Goal: Task Accomplishment & Management: Complete application form

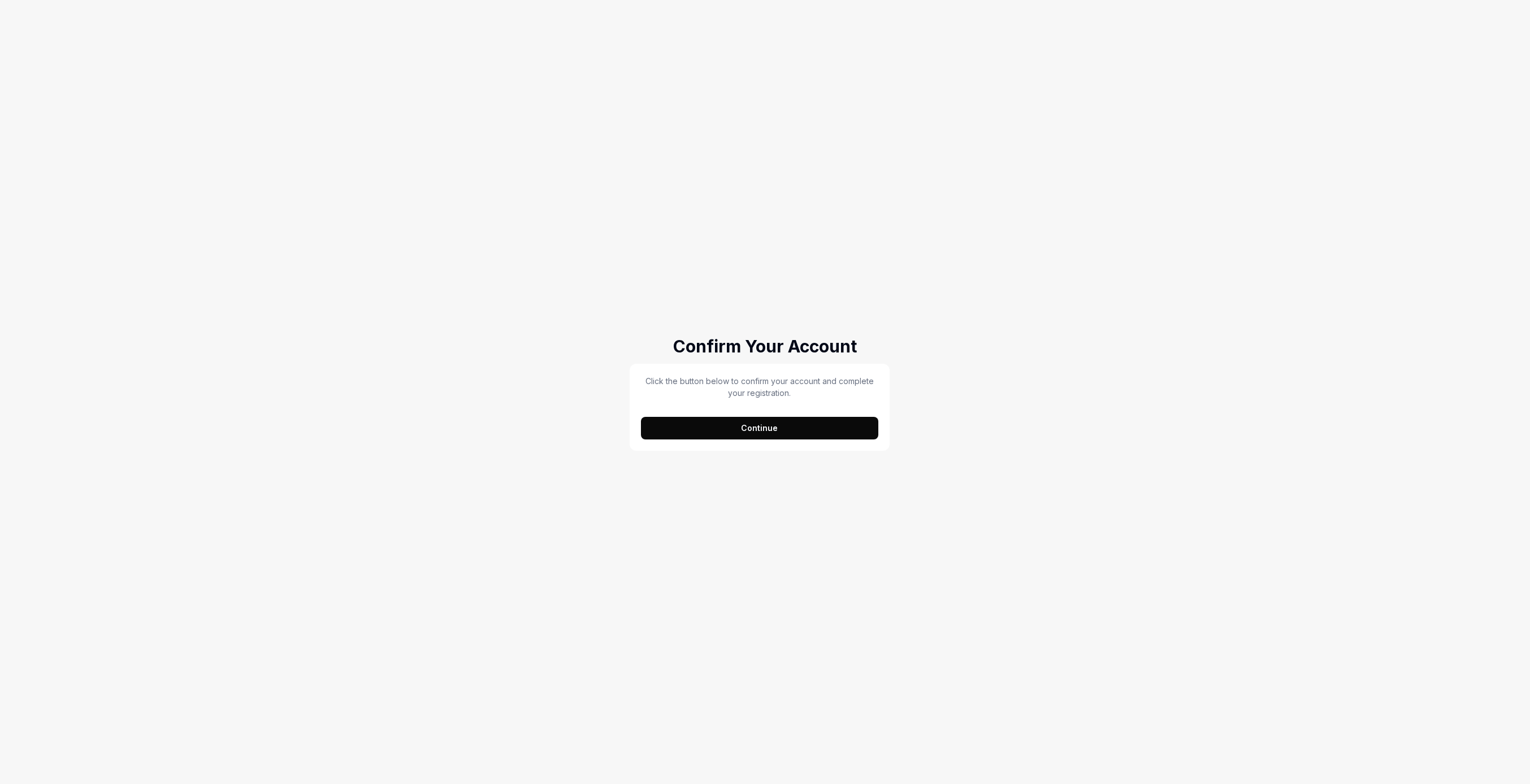
click at [787, 425] on button "Continue" at bounding box center [759, 428] width 238 height 22
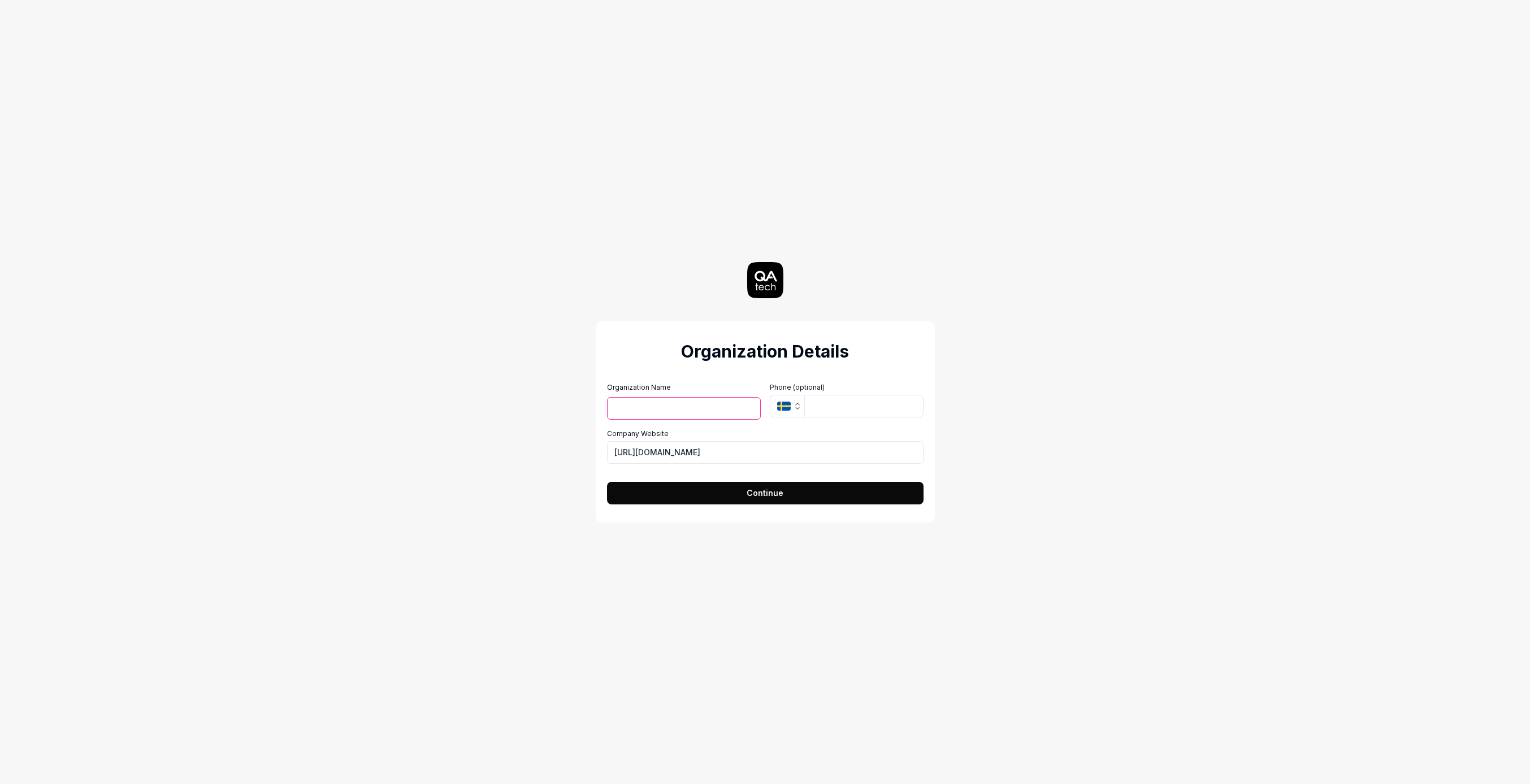
type input "b"
type input "abgn"
type input "https://"
type input "[URL][DOMAIN_NAME]"
click at [765, 492] on button "Continue" at bounding box center [765, 492] width 316 height 22
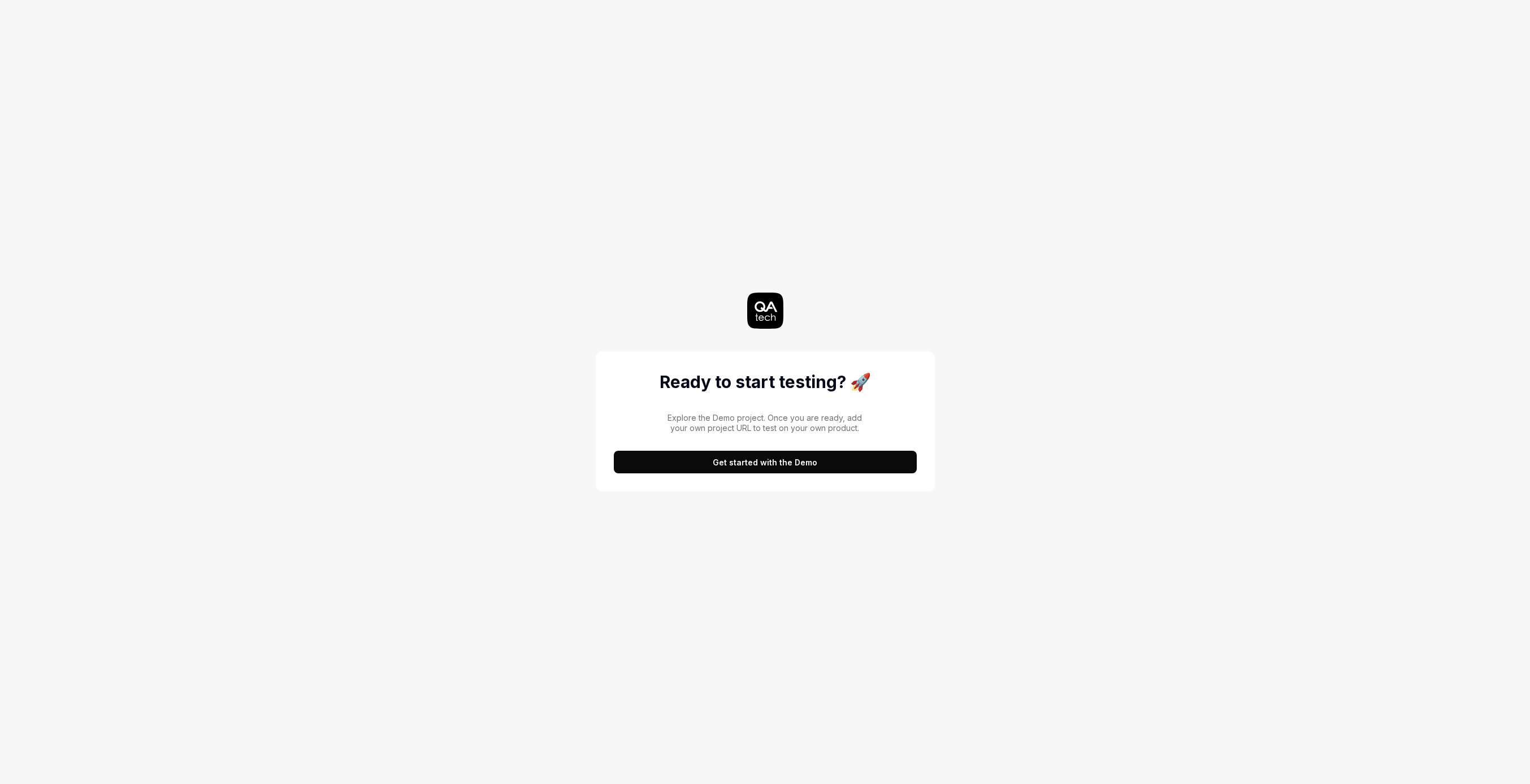
click at [829, 462] on button "Get started with the Demo" at bounding box center [765, 462] width 303 height 22
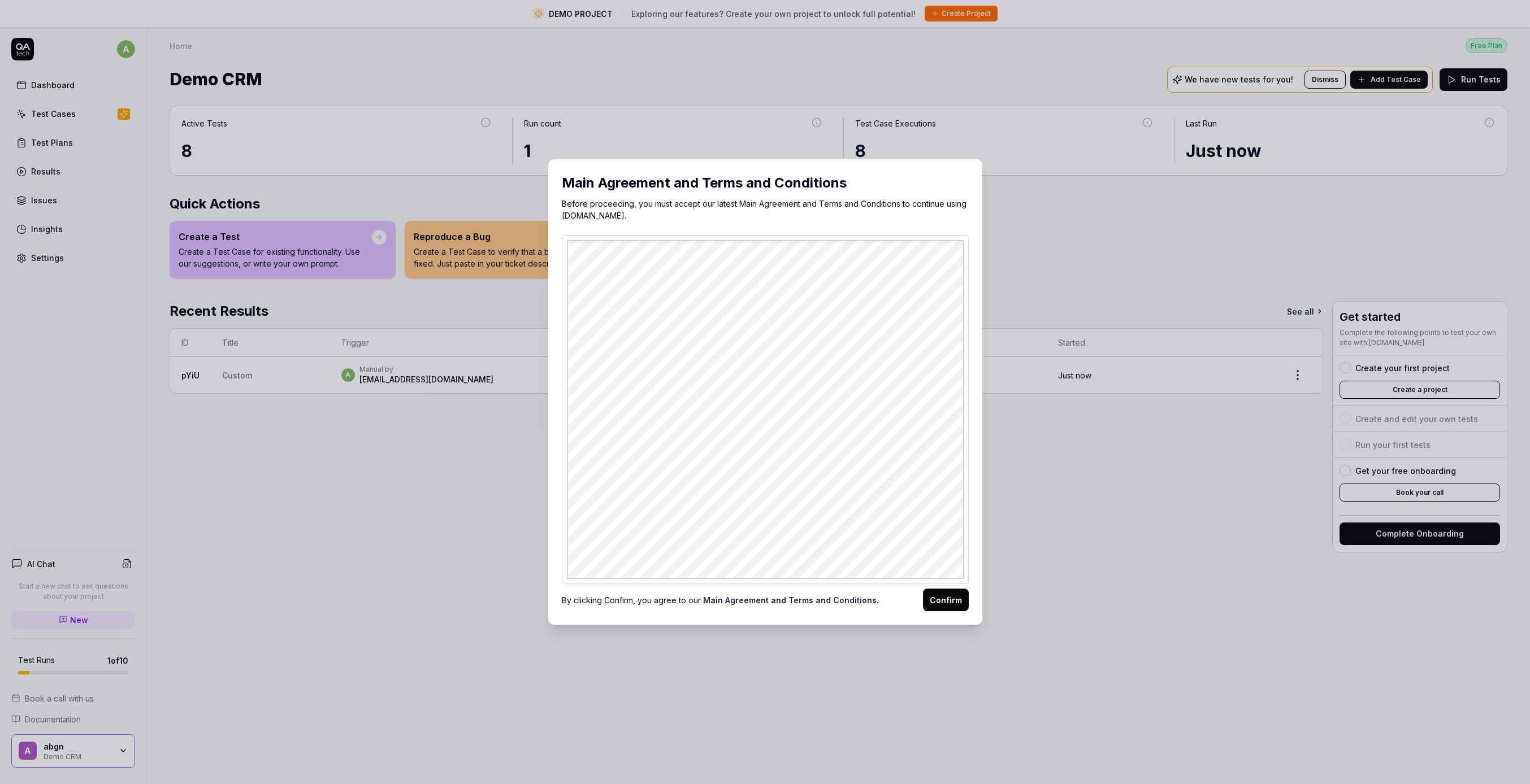
click at [935, 595] on button "Confirm" at bounding box center [945, 600] width 45 height 22
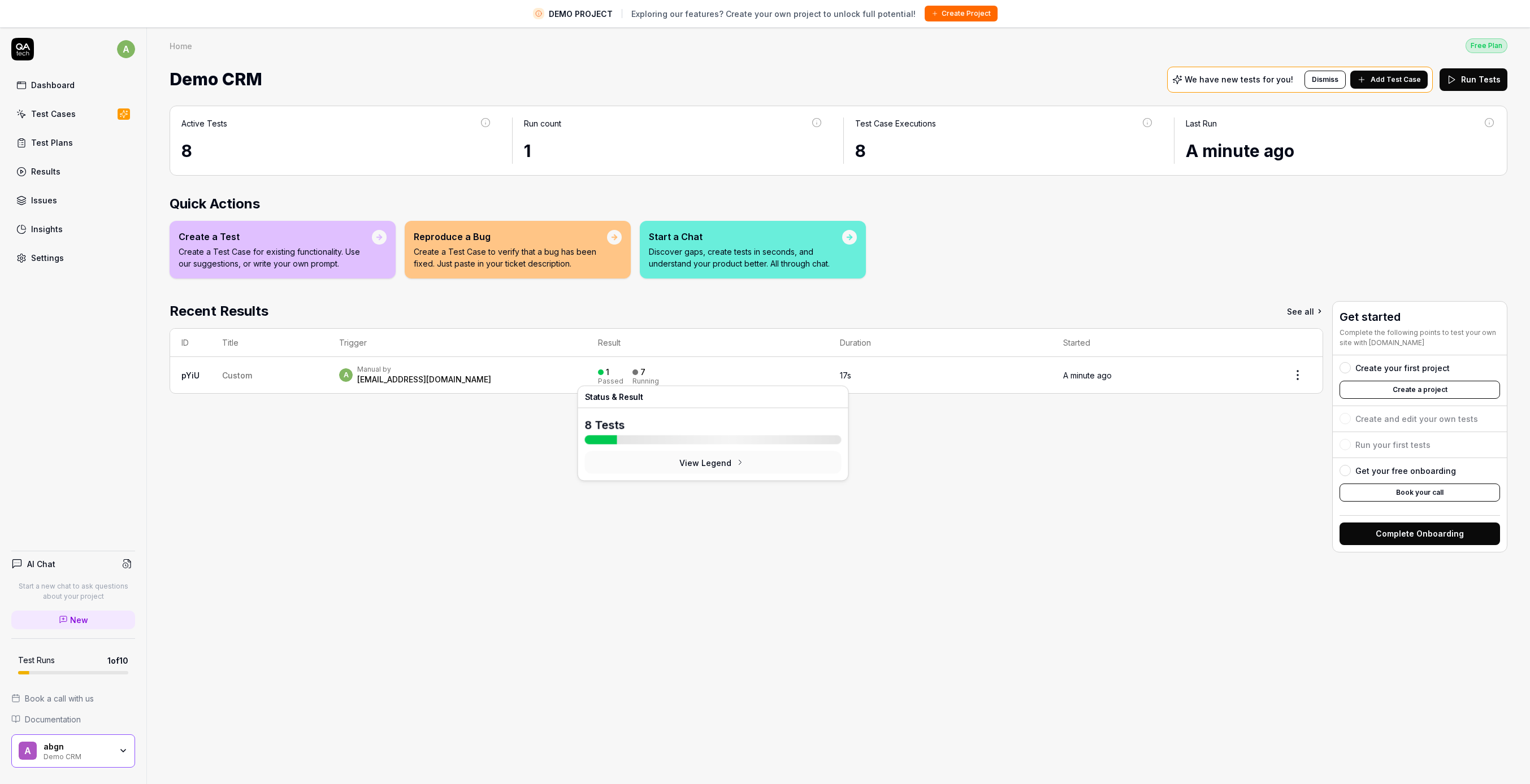
click at [649, 378] on div "Running" at bounding box center [645, 381] width 26 height 7
